Goal: Task Accomplishment & Management: Manage account settings

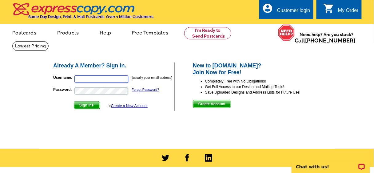
type input "[EMAIL_ADDRESS][DOMAIN_NAME]"
click at [275, 11] on link "account_circle Customer login" at bounding box center [286, 11] width 48 height 8
type input "[EMAIL_ADDRESS][DOMAIN_NAME]"
click at [87, 103] on span "Sign In" at bounding box center [87, 104] width 26 height 7
